Goal: Find specific page/section

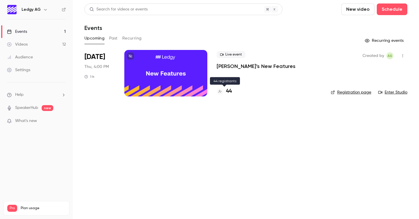
click at [231, 92] on h4 "44" at bounding box center [229, 92] width 6 height 8
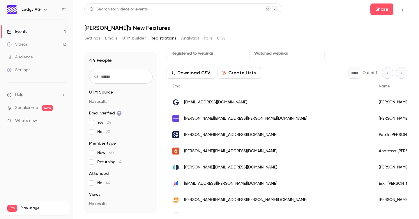
scroll to position [13, 0]
